Goal: Task Accomplishment & Management: Use online tool/utility

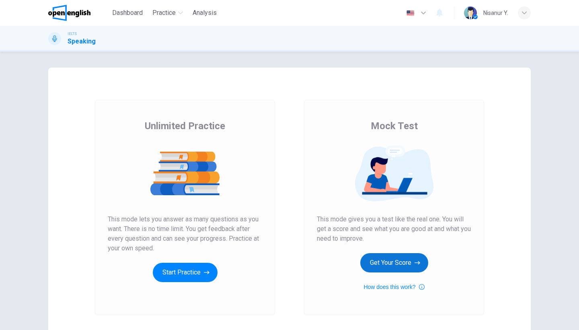
click at [394, 264] on button "Get Your Score" at bounding box center [394, 262] width 68 height 19
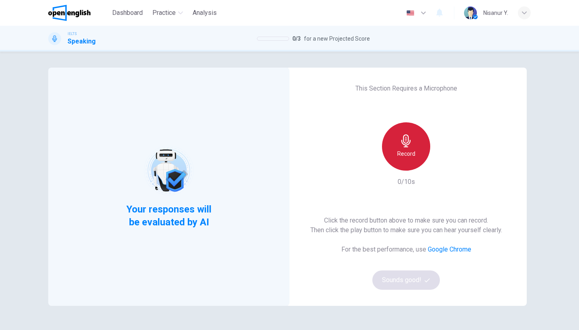
click at [402, 151] on h6 "Record" at bounding box center [406, 154] width 18 height 10
click at [402, 151] on h6 "Stop" at bounding box center [406, 154] width 12 height 10
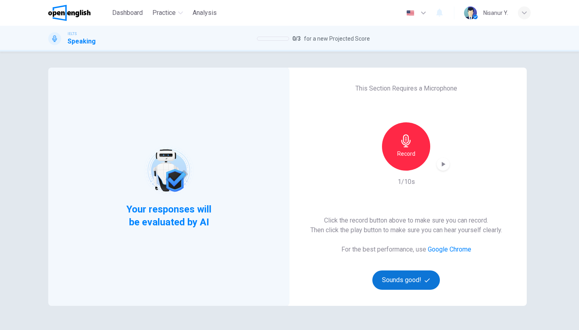
click at [392, 284] on button "Sounds good!" at bounding box center [406, 279] width 68 height 19
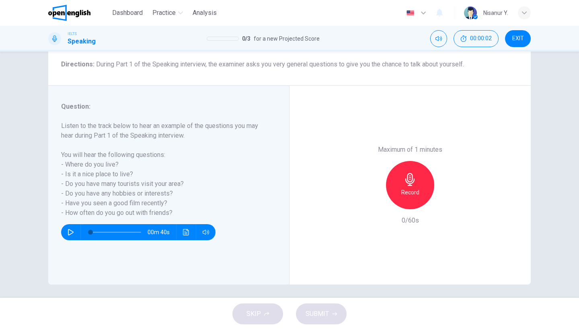
scroll to position [65, 0]
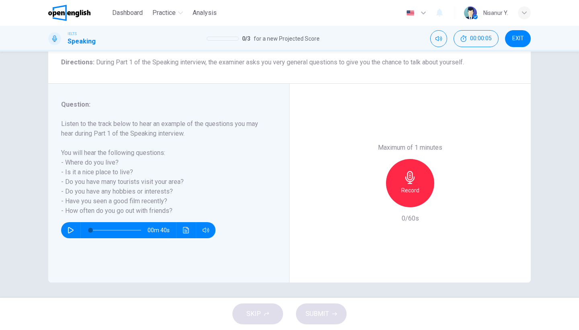
click at [409, 159] on div "Record" at bounding box center [410, 183] width 48 height 48
click at [409, 159] on div "Stop" at bounding box center [410, 183] width 48 height 48
click at [377, 194] on div "button" at bounding box center [373, 200] width 13 height 13
click at [405, 185] on h6 "Record" at bounding box center [410, 190] width 18 height 10
click at [405, 185] on h6 "Stop" at bounding box center [410, 190] width 12 height 10
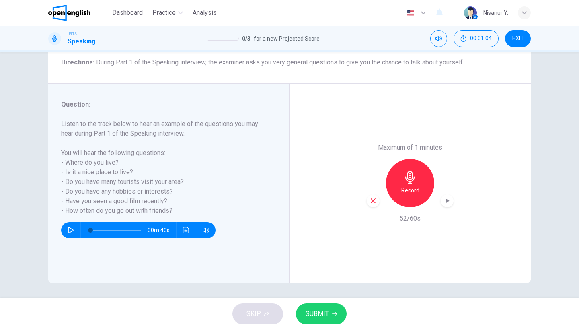
click at [314, 318] on span "SUBMIT" at bounding box center [317, 313] width 23 height 11
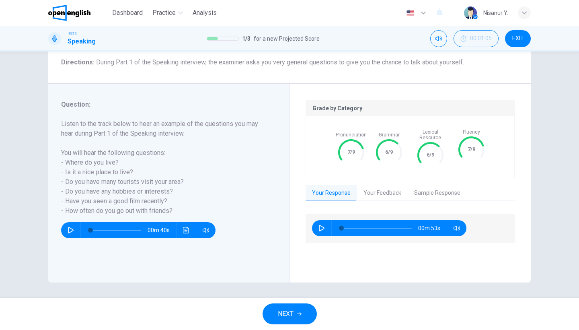
click at [282, 309] on span "NEXT" at bounding box center [286, 313] width 16 height 11
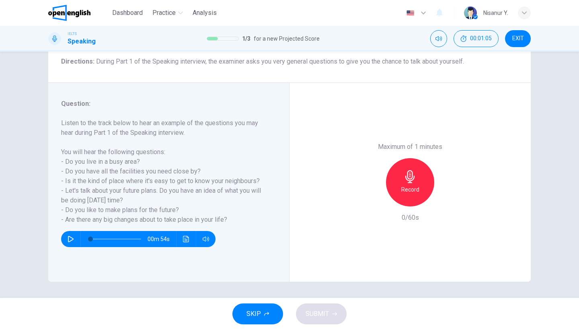
scroll to position [66, 0]
click at [415, 170] on icon "button" at bounding box center [410, 176] width 13 height 13
click at [317, 325] on div "SKIP SUBMIT" at bounding box center [289, 314] width 579 height 32
click at [317, 311] on span "SUBMIT" at bounding box center [317, 313] width 23 height 11
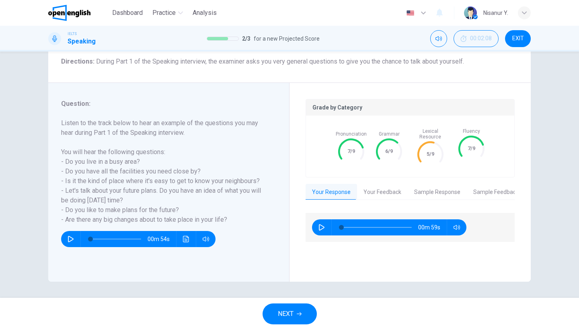
click at [296, 319] on button "NEXT" at bounding box center [290, 313] width 54 height 21
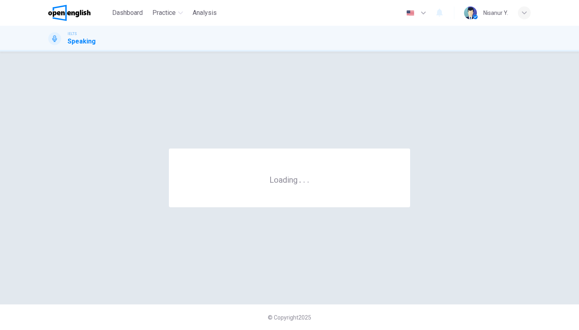
scroll to position [0, 0]
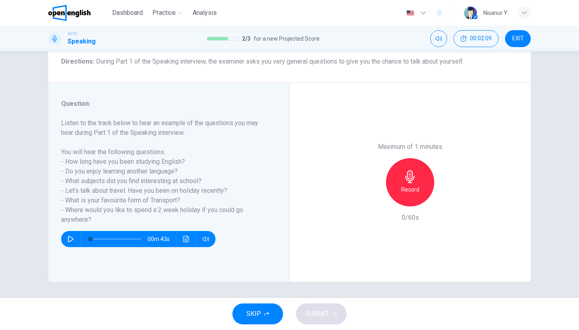
click at [423, 158] on div "Record" at bounding box center [410, 182] width 48 height 48
click at [423, 158] on div "Stop" at bounding box center [410, 182] width 48 height 48
click at [368, 193] on div "button" at bounding box center [373, 199] width 13 height 13
click at [407, 158] on div "Record" at bounding box center [410, 182] width 48 height 48
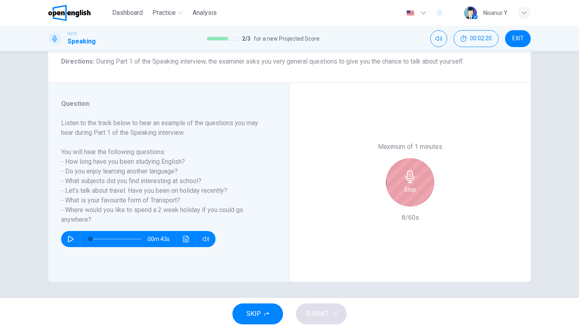
click at [407, 158] on div "Stop" at bounding box center [410, 182] width 48 height 48
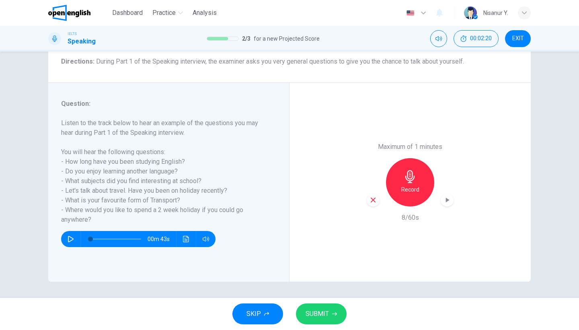
click at [370, 196] on icon "button" at bounding box center [373, 199] width 7 height 7
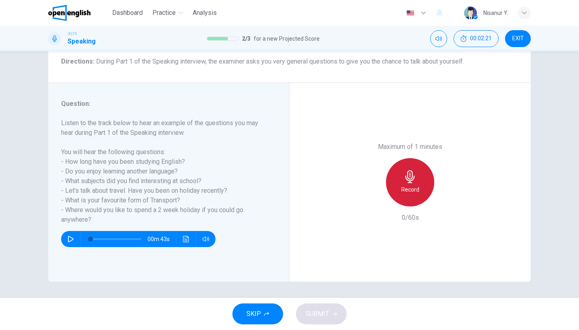
click at [405, 185] on h6 "Record" at bounding box center [410, 190] width 18 height 10
click at [405, 185] on h6 "Stop" at bounding box center [410, 190] width 12 height 10
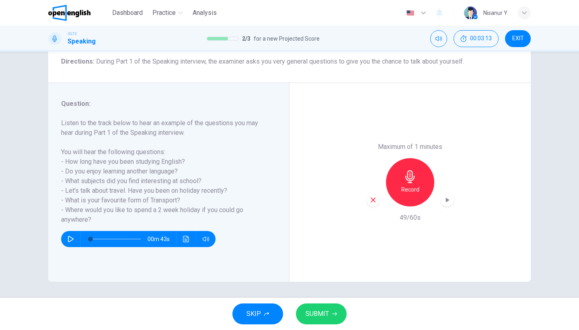
click at [314, 320] on button "SUBMIT" at bounding box center [321, 313] width 51 height 21
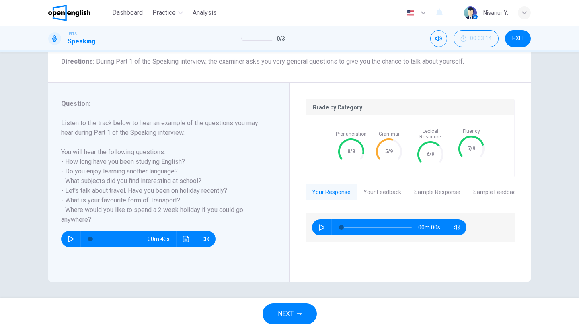
scroll to position [0, 0]
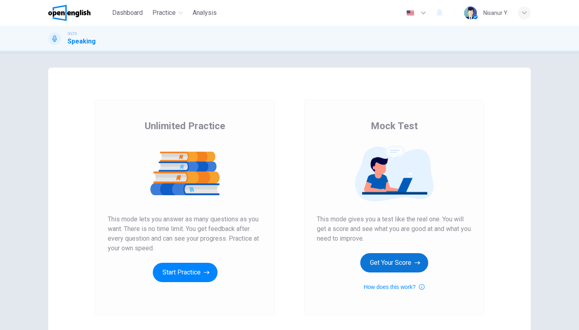
click at [390, 269] on button "Get Your Score" at bounding box center [394, 262] width 68 height 19
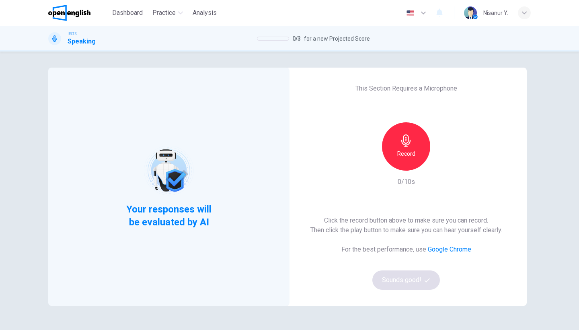
click at [409, 148] on div "Record" at bounding box center [406, 146] width 48 height 48
click at [406, 152] on h6 "Stop" at bounding box center [406, 154] width 12 height 10
click at [396, 284] on button "Sounds good!" at bounding box center [406, 279] width 68 height 19
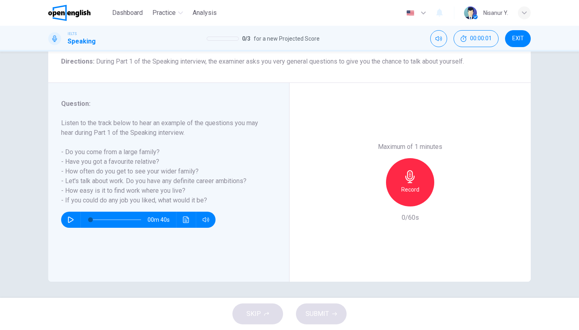
scroll to position [66, 0]
click at [413, 170] on icon "button" at bounding box center [410, 176] width 13 height 13
click at [370, 196] on icon "button" at bounding box center [373, 199] width 7 height 7
click at [405, 170] on icon "button" at bounding box center [410, 176] width 13 height 13
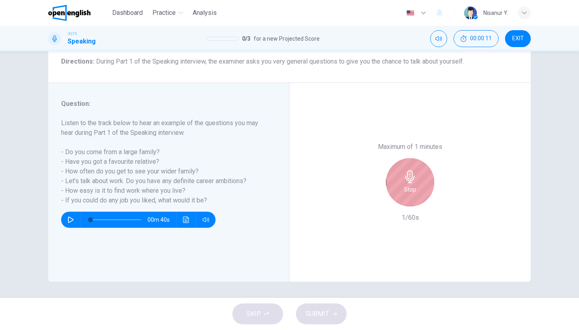
click at [405, 170] on icon "button" at bounding box center [410, 176] width 13 height 13
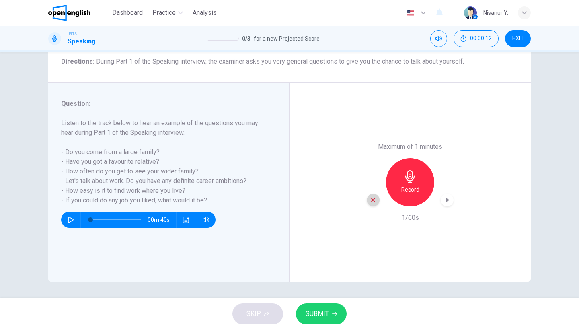
click at [370, 196] on icon "button" at bounding box center [373, 199] width 7 height 7
click at [405, 170] on icon "button" at bounding box center [409, 176] width 9 height 13
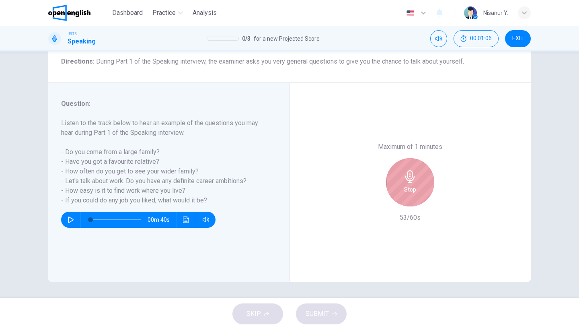
click at [405, 170] on icon "button" at bounding box center [409, 176] width 9 height 13
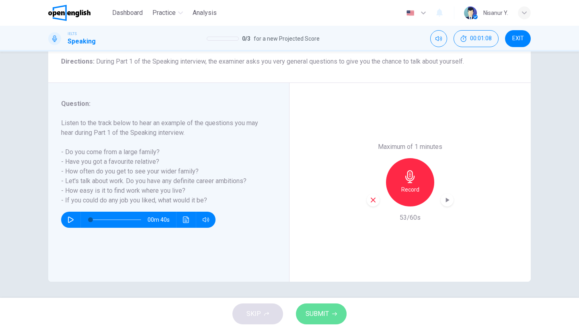
click at [318, 310] on span "SUBMIT" at bounding box center [317, 313] width 23 height 11
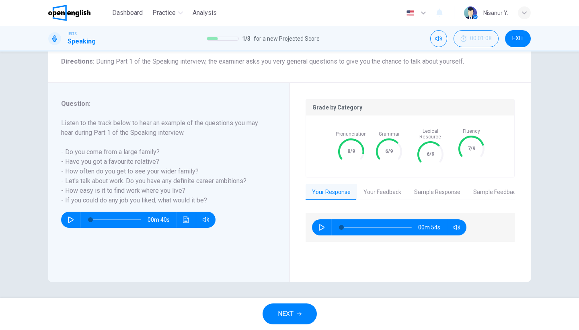
click at [279, 312] on span "NEXT" at bounding box center [286, 313] width 16 height 11
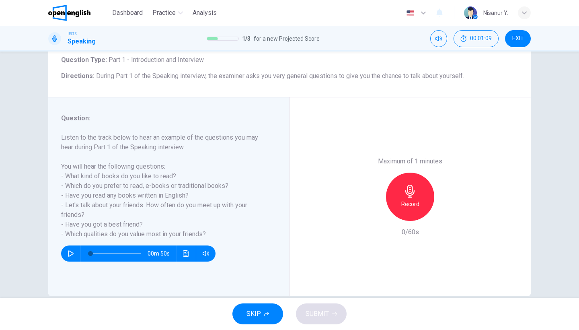
scroll to position [60, 0]
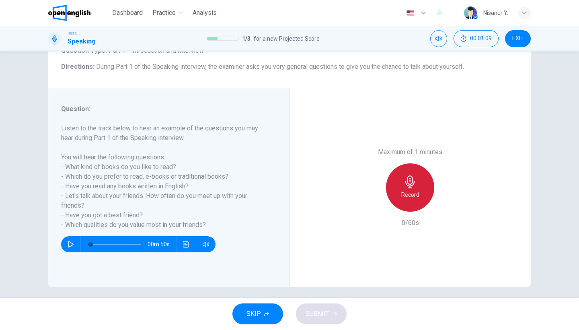
click at [416, 163] on div "Record" at bounding box center [410, 187] width 48 height 48
click at [416, 163] on div "Stop" at bounding box center [410, 187] width 48 height 48
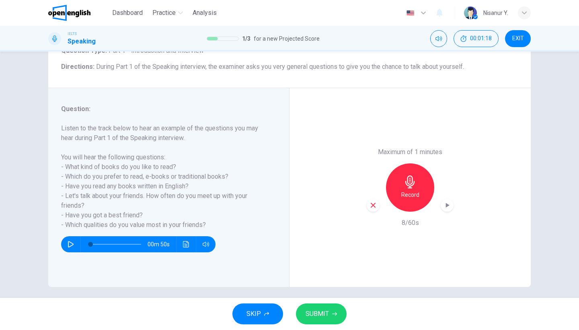
click at [374, 201] on icon "button" at bounding box center [373, 204] width 7 height 7
click at [404, 175] on icon "button" at bounding box center [410, 181] width 13 height 13
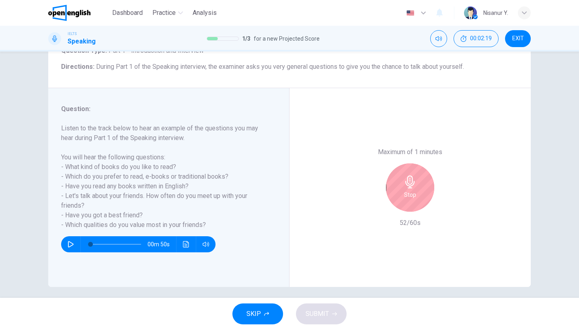
click at [404, 175] on icon "button" at bounding box center [410, 181] width 13 height 13
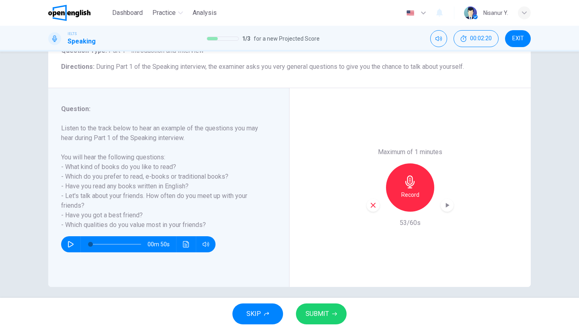
click at [327, 322] on button "SUBMIT" at bounding box center [321, 313] width 51 height 21
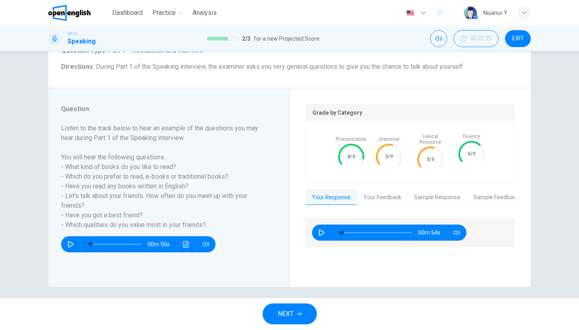
click at [273, 318] on button "NEXT" at bounding box center [290, 313] width 54 height 21
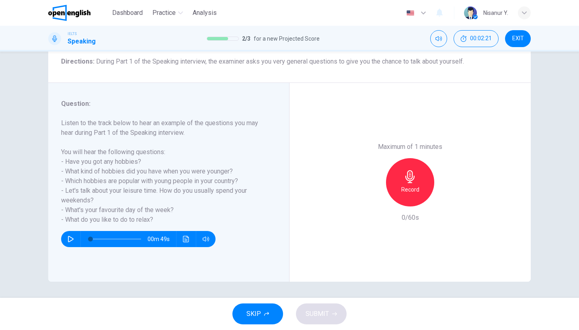
scroll to position [66, 0]
click at [417, 185] on h6 "Record" at bounding box center [410, 190] width 18 height 10
click at [417, 158] on div "Stop" at bounding box center [410, 182] width 48 height 48
click at [330, 305] on button "SUBMIT" at bounding box center [321, 313] width 51 height 21
